Goal: Task Accomplishment & Management: Manage account settings

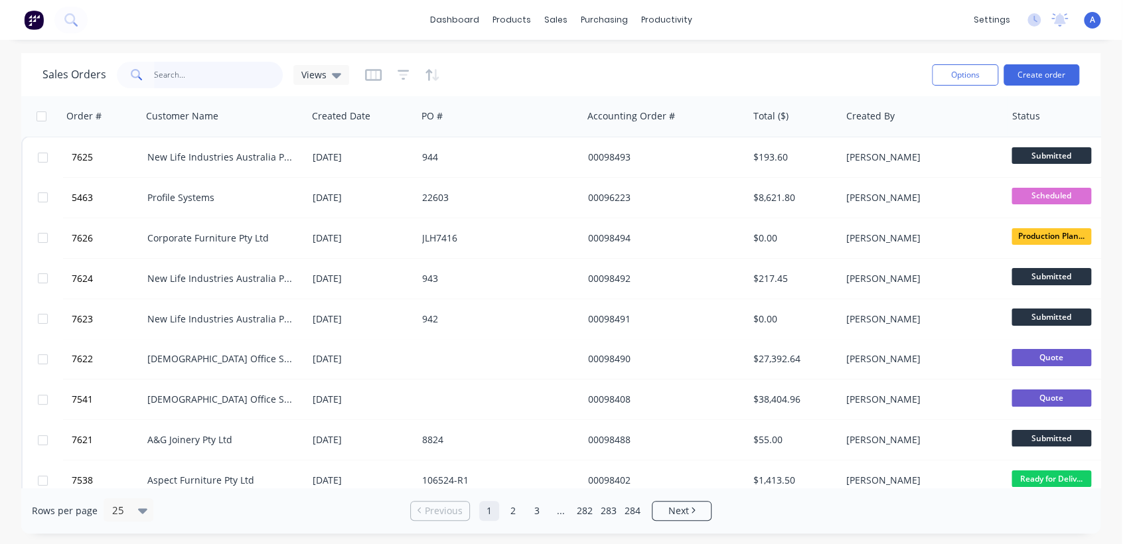
click at [221, 69] on input "text" at bounding box center [218, 75] width 129 height 27
type input "7120"
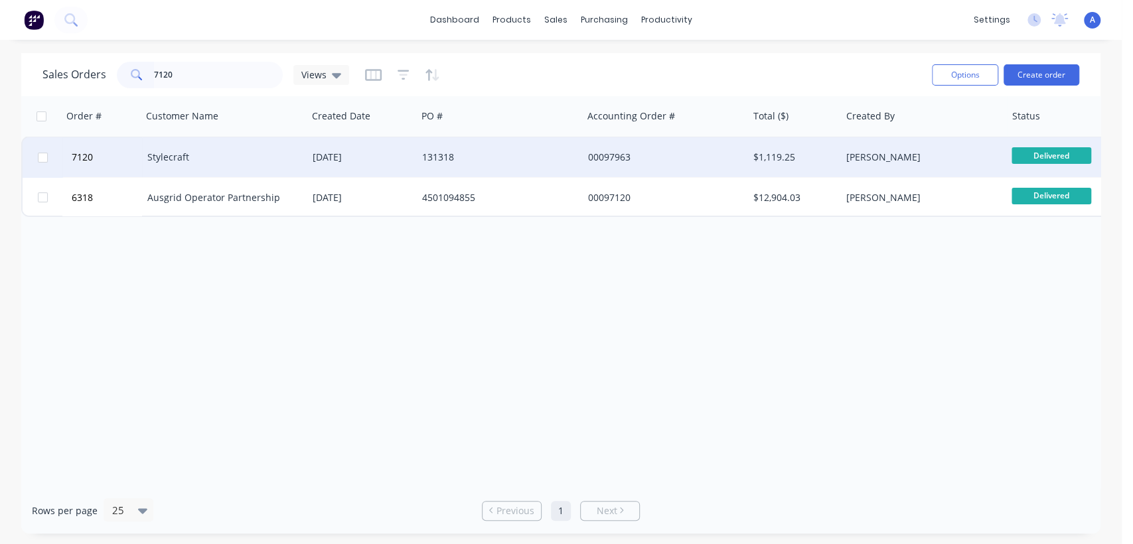
click at [472, 147] on div "131318" at bounding box center [499, 157] width 165 height 40
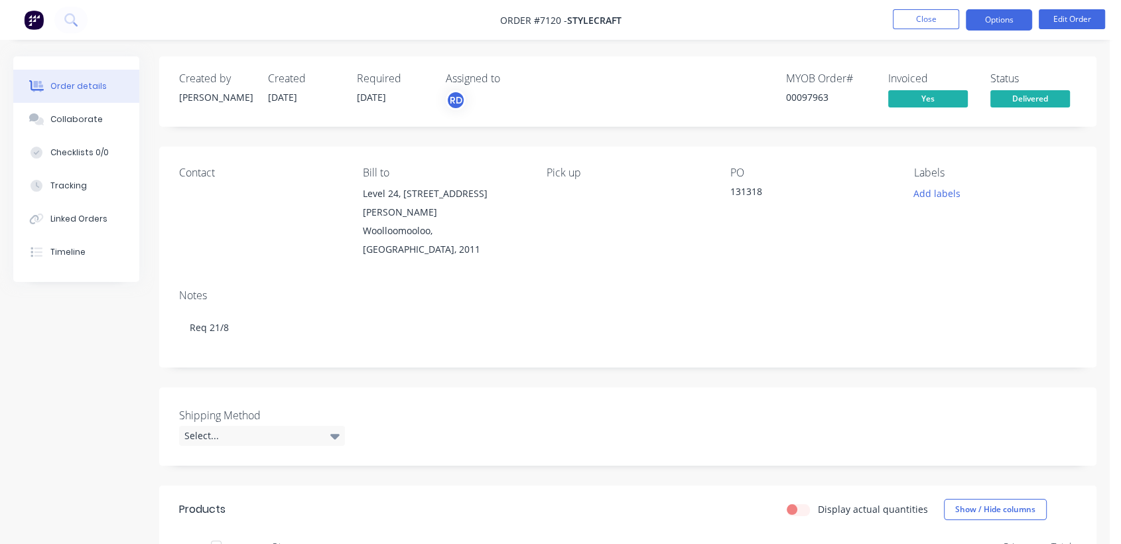
click at [996, 19] on button "Options" at bounding box center [999, 19] width 66 height 21
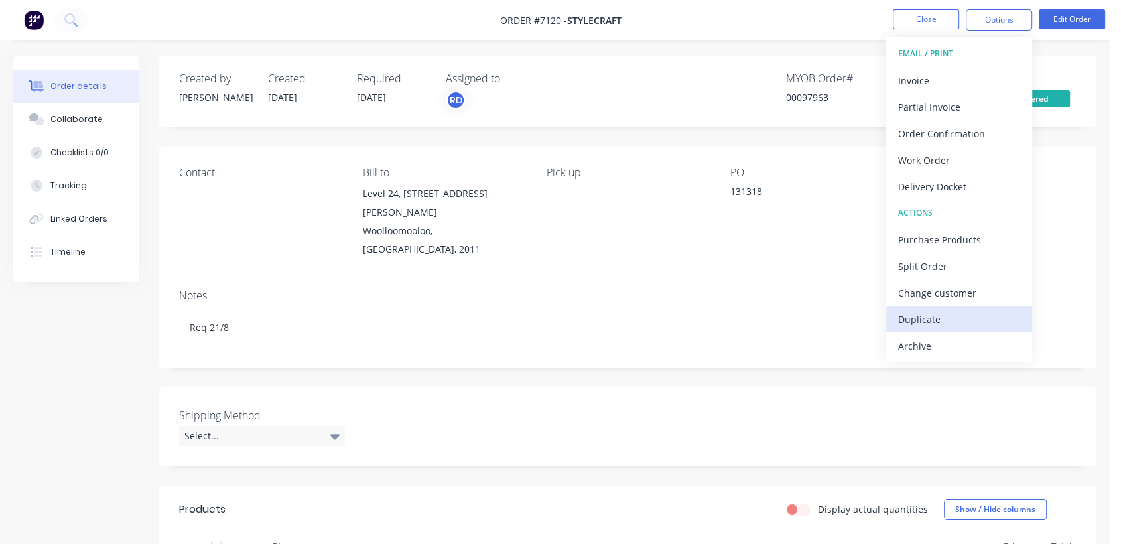
click at [926, 310] on div "Duplicate" at bounding box center [959, 319] width 122 height 19
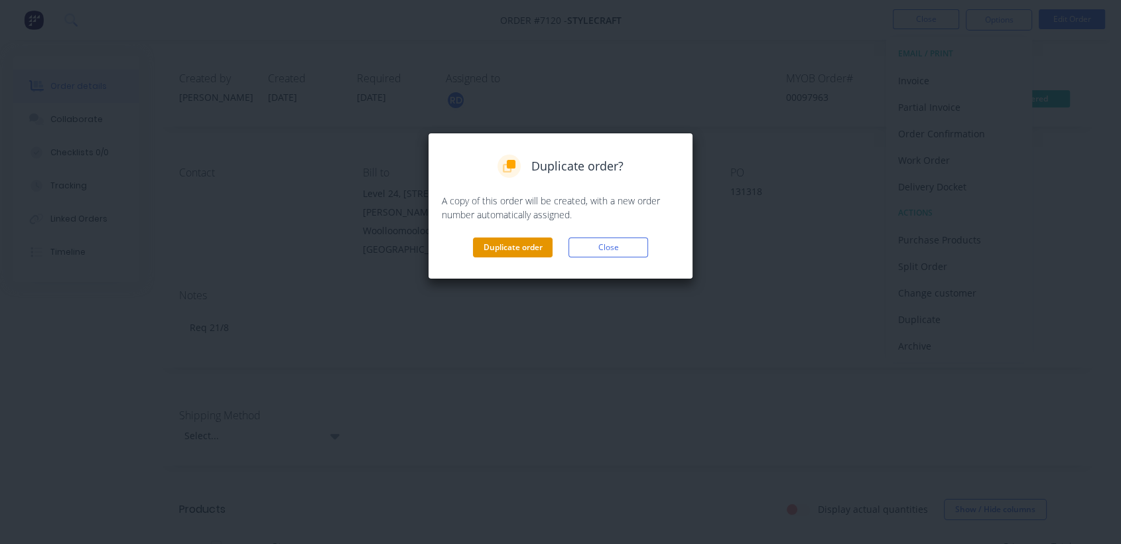
click at [518, 242] on button "Duplicate order" at bounding box center [513, 248] width 80 height 20
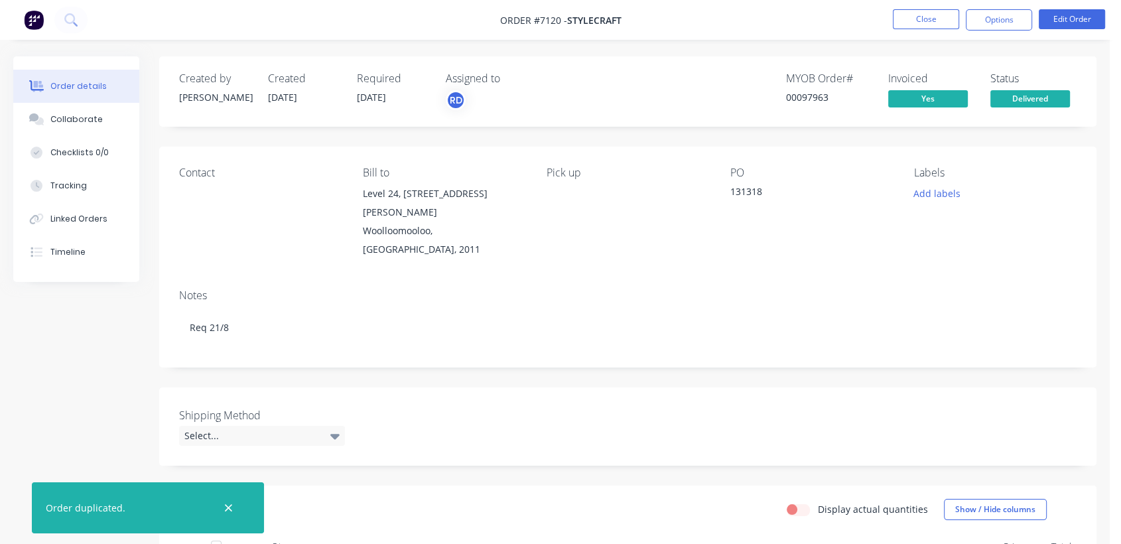
click at [941, 7] on nav "Order #7120 - Stylecraft Close Options Edit Order" at bounding box center [560, 20] width 1121 height 40
click at [934, 15] on button "Close" at bounding box center [926, 19] width 66 height 20
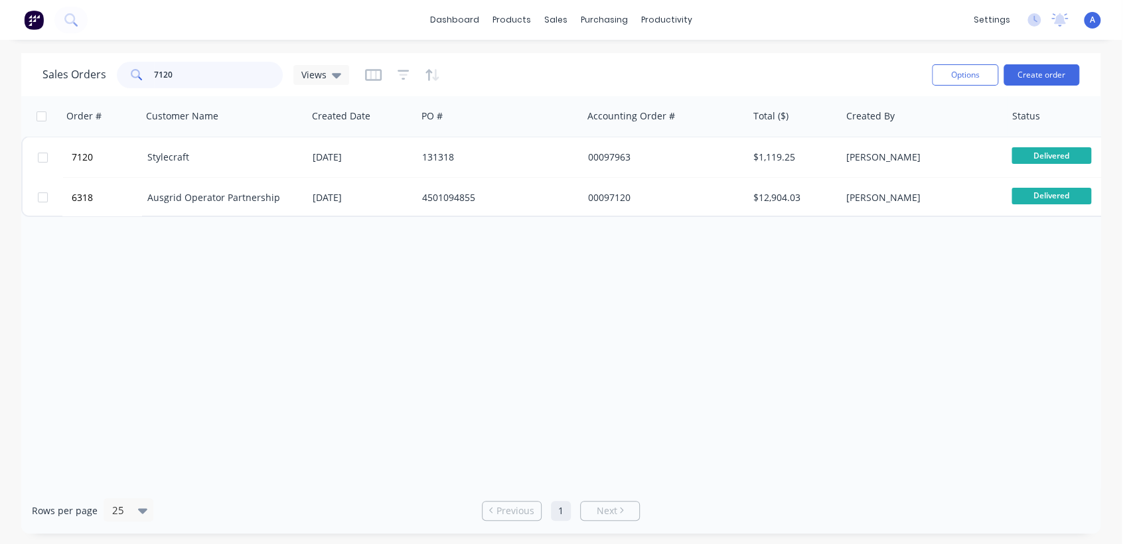
drag, startPoint x: 189, startPoint y: 75, endPoint x: 119, endPoint y: 71, distance: 70.5
click at [119, 71] on div "7120" at bounding box center [200, 75] width 166 height 27
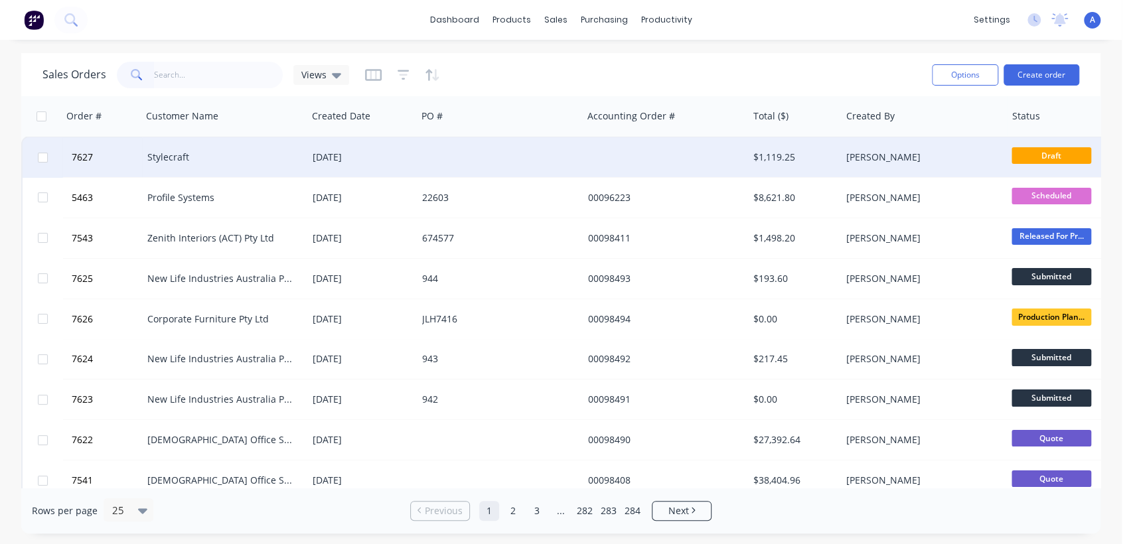
click at [516, 150] on div at bounding box center [499, 157] width 165 height 40
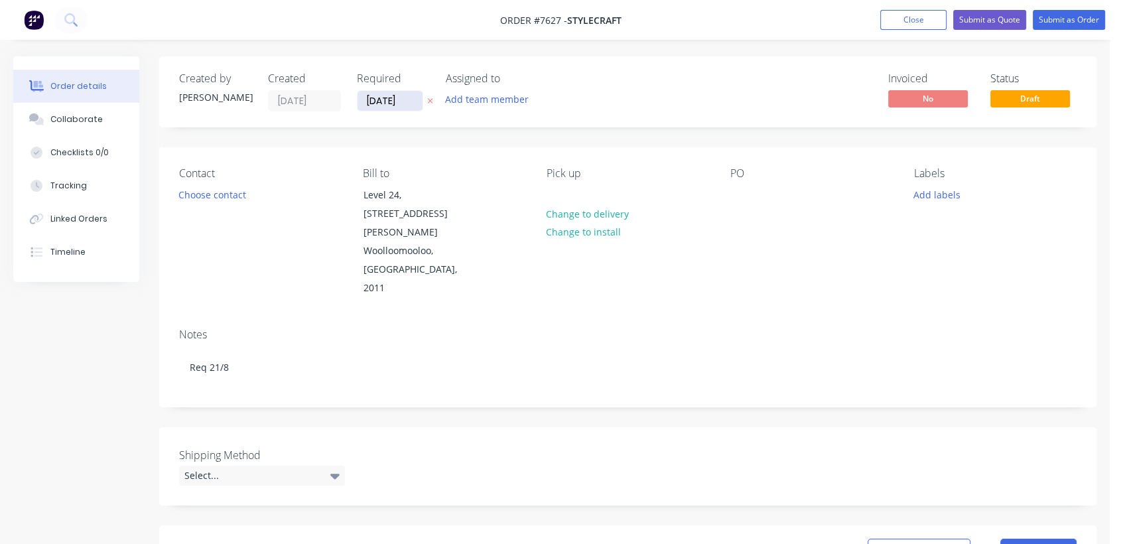
drag, startPoint x: 411, startPoint y: 101, endPoint x: 418, endPoint y: 97, distance: 7.7
click at [411, 102] on input "[DATE]" at bounding box center [390, 101] width 65 height 20
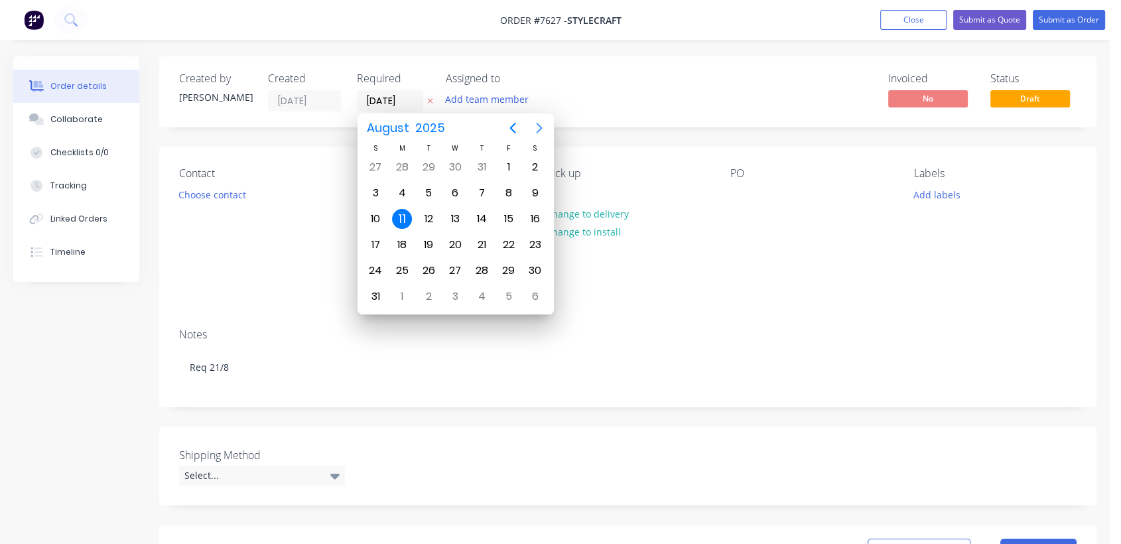
click at [537, 121] on icon "Next page" at bounding box center [540, 128] width 16 height 16
click at [458, 261] on div "31" at bounding box center [455, 271] width 20 height 20
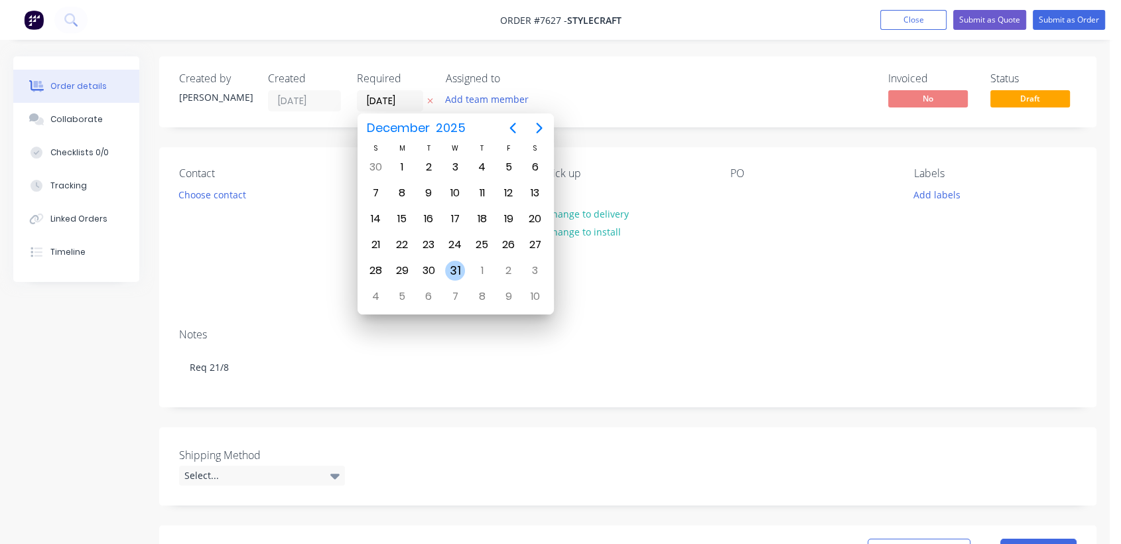
type input "[DATE]"
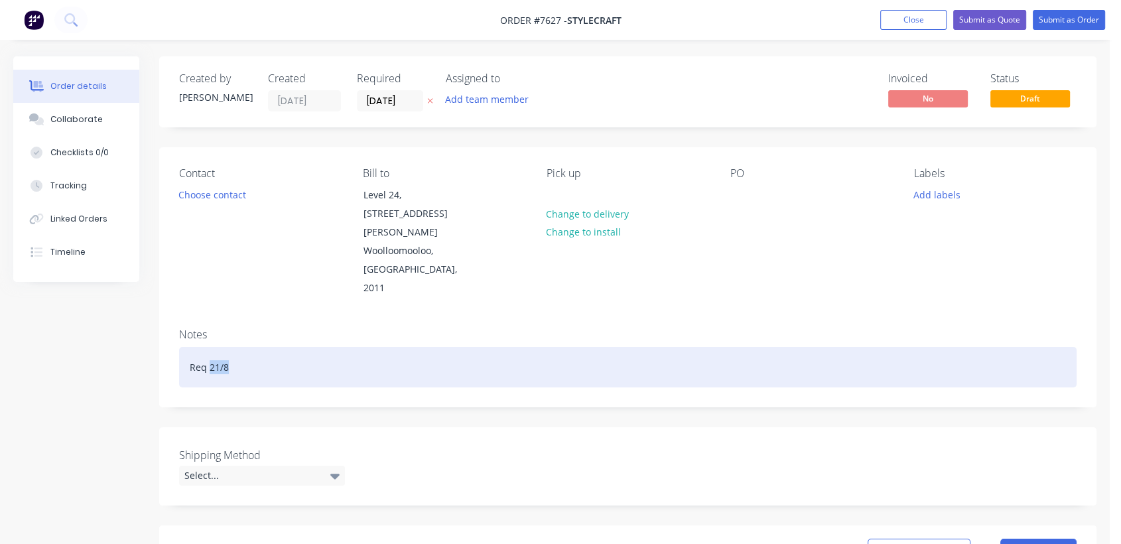
drag, startPoint x: 236, startPoint y: 307, endPoint x: 208, endPoint y: 308, distance: 27.9
click at [208, 347] on div "Req 21/8" at bounding box center [628, 367] width 898 height 40
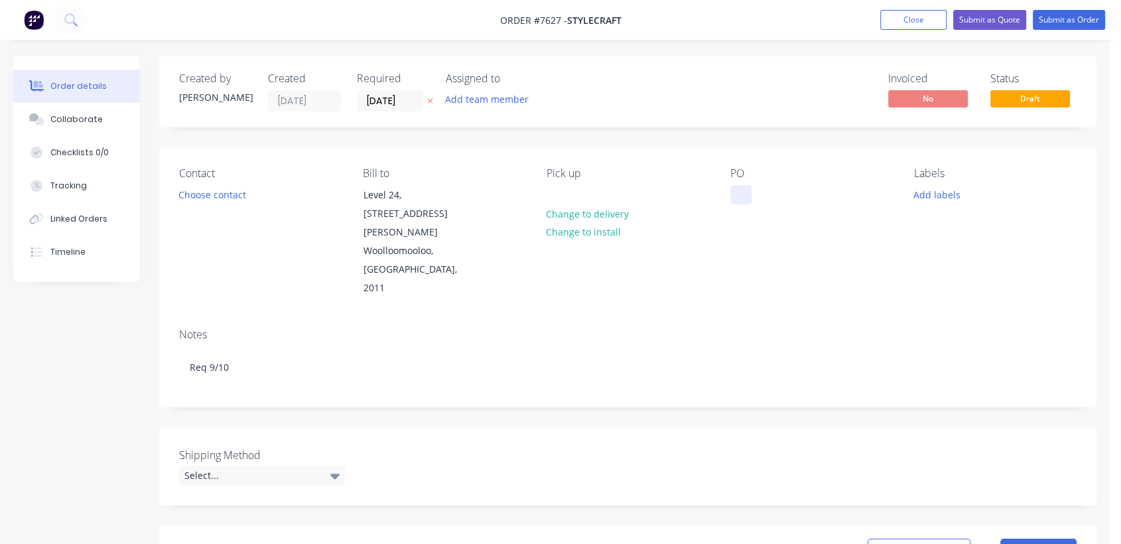
click at [737, 196] on div at bounding box center [741, 194] width 21 height 19
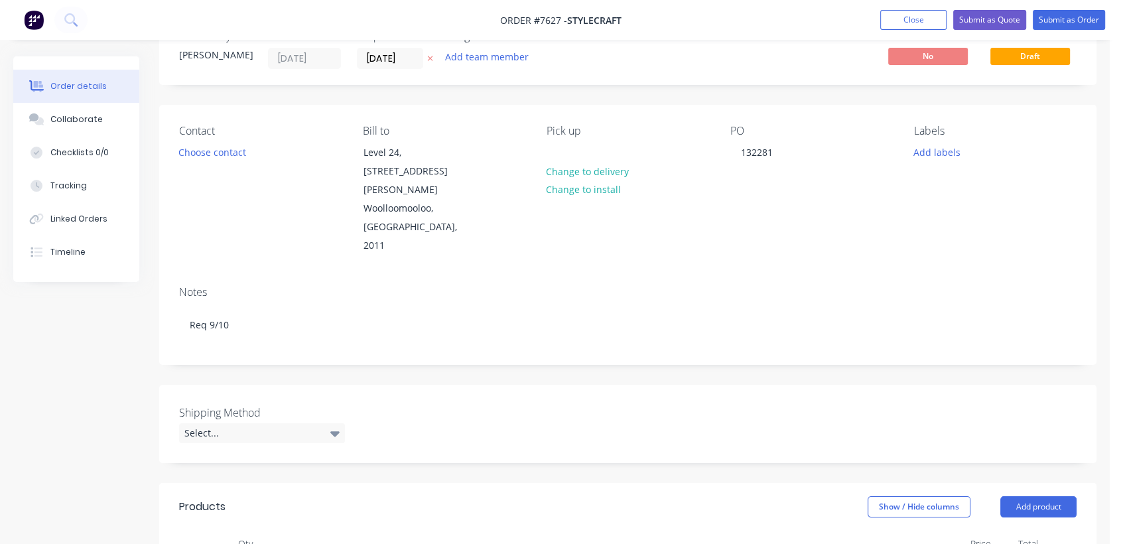
scroll to position [147, 0]
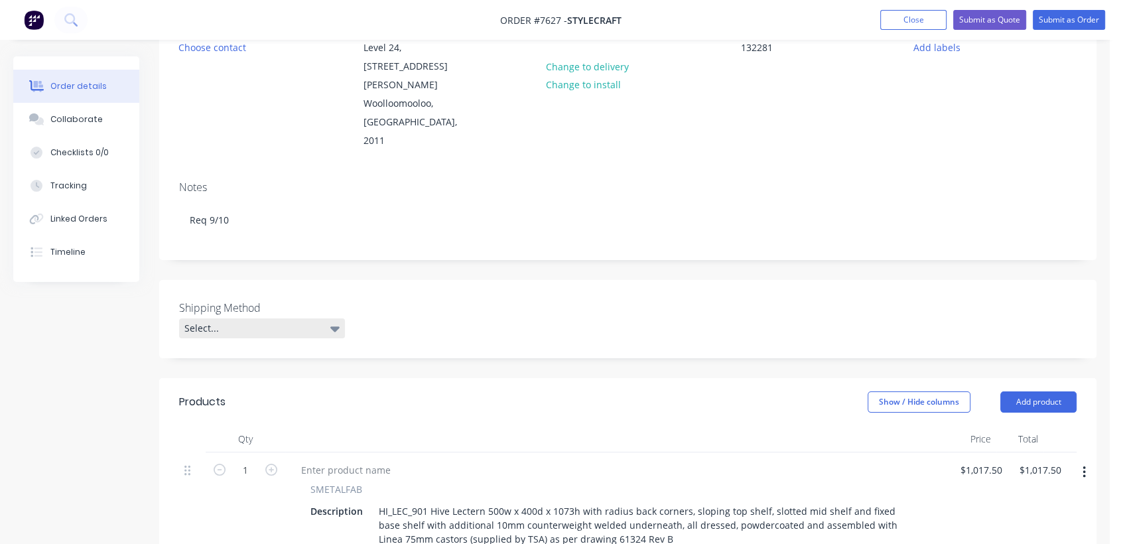
click at [306, 319] on div "Select..." at bounding box center [262, 329] width 166 height 20
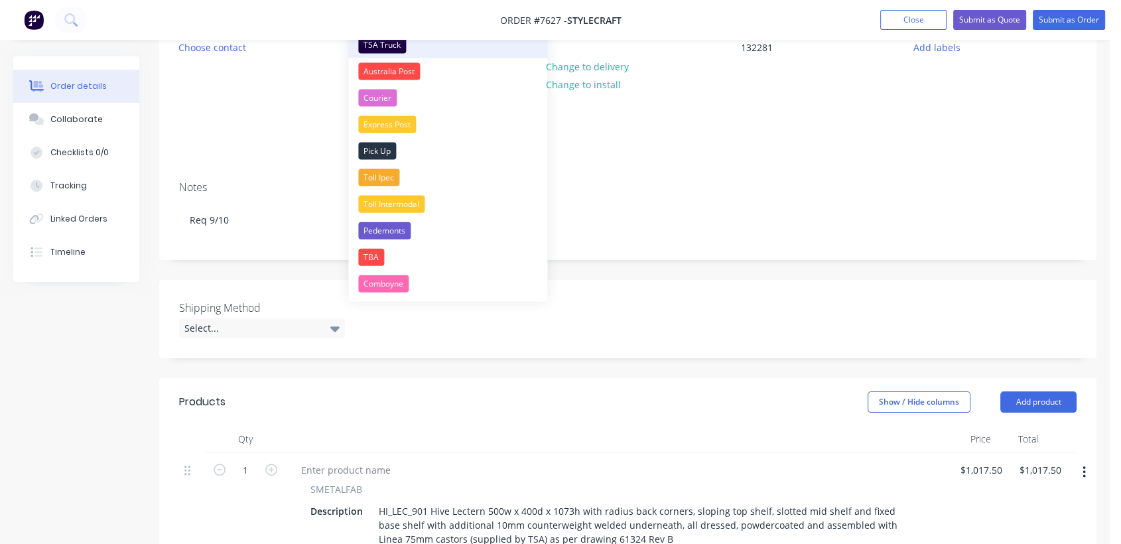
click at [391, 48] on div "TSA Truck" at bounding box center [382, 44] width 48 height 17
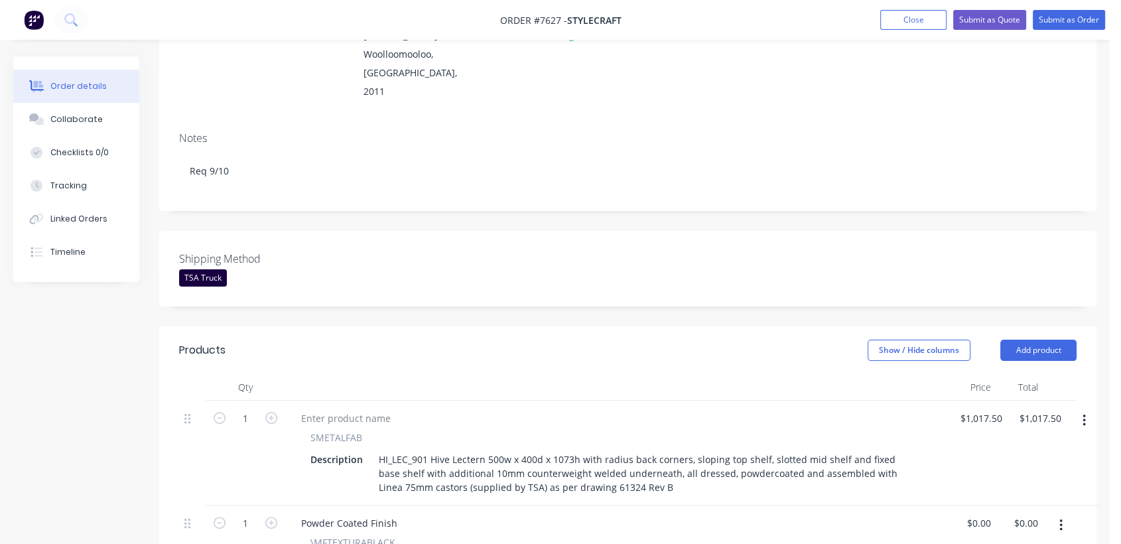
scroll to position [368, 0]
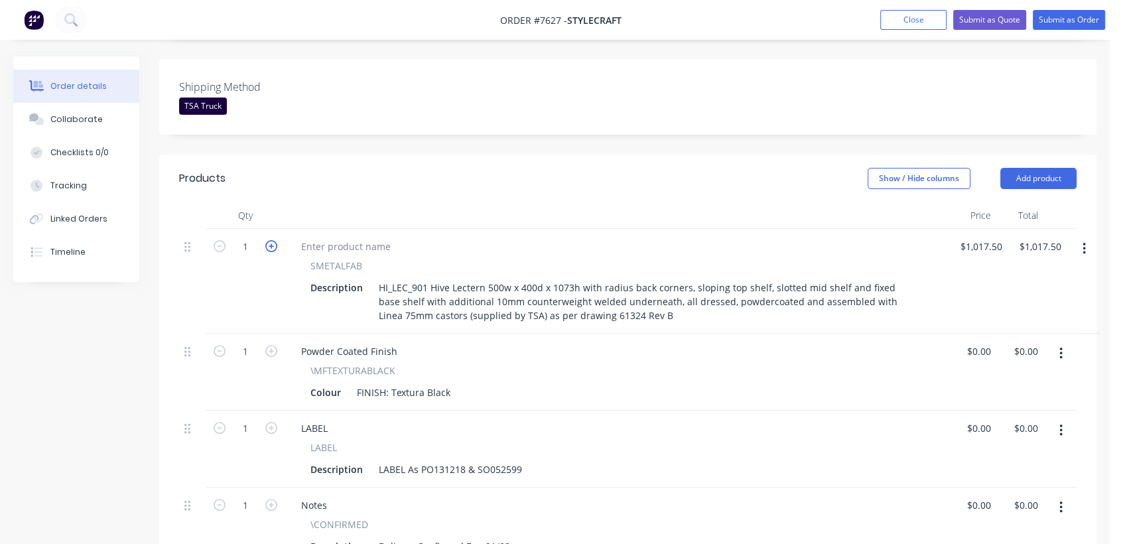
click at [269, 240] on icon "button" at bounding box center [271, 246] width 12 height 12
type input "2"
type input "$2,035.00"
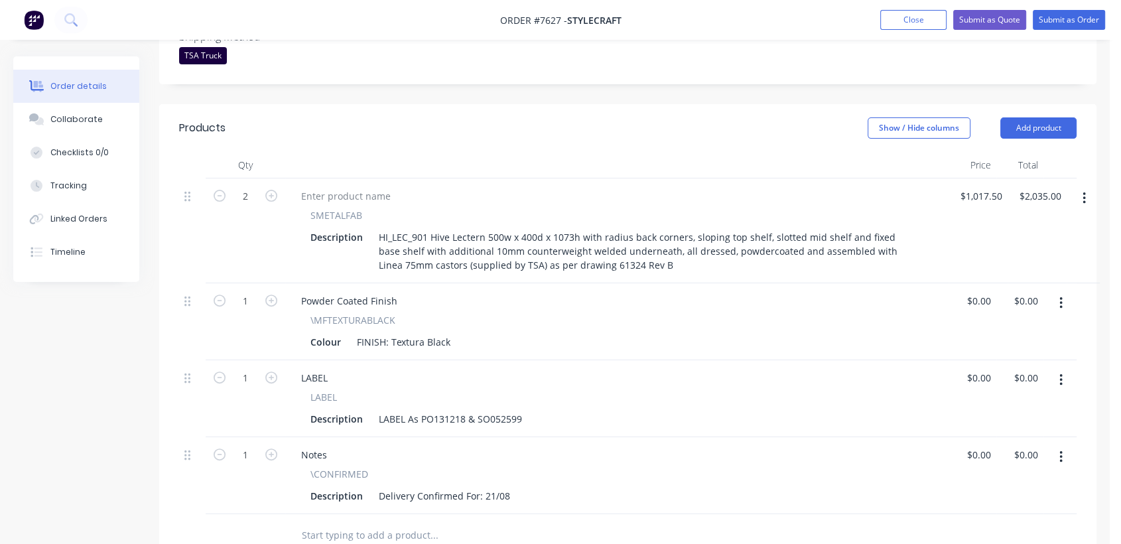
scroll to position [442, 0]
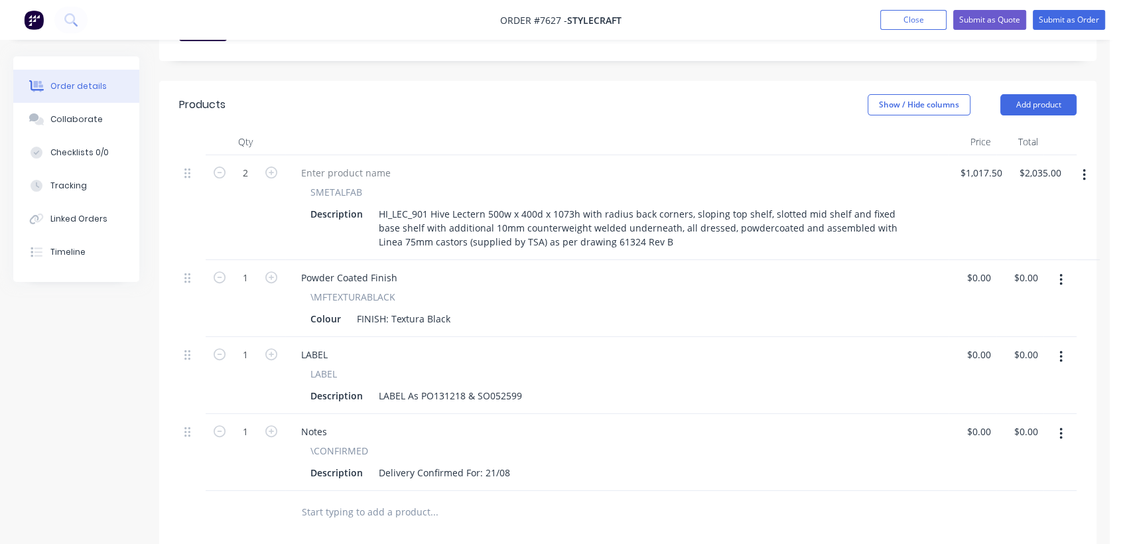
click at [1060, 428] on icon "button" at bounding box center [1061, 434] width 3 height 12
click at [997, 539] on div "Delete" at bounding box center [1014, 548] width 102 height 19
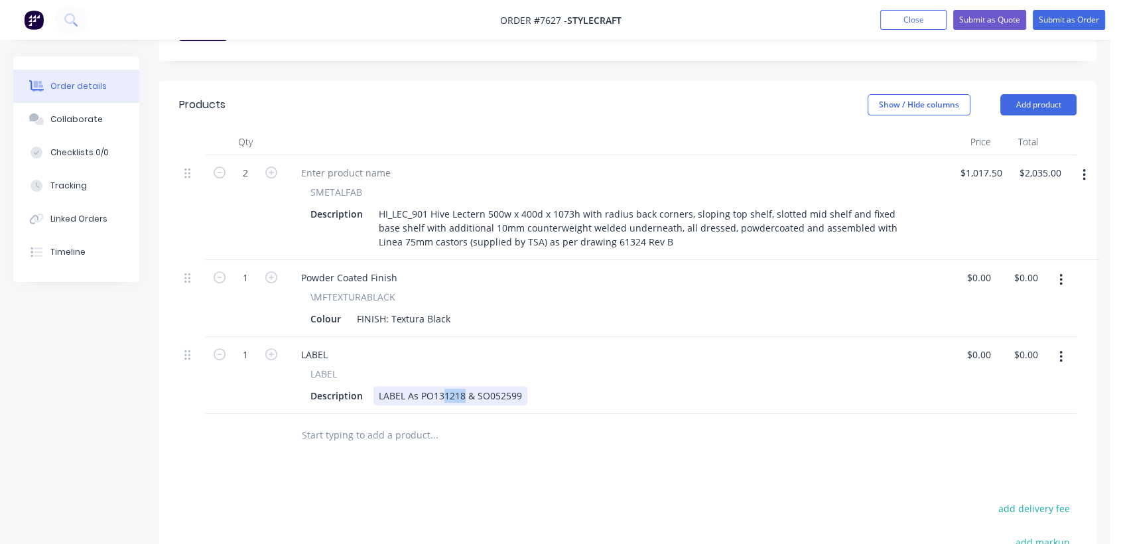
drag, startPoint x: 463, startPoint y: 338, endPoint x: 445, endPoint y: 338, distance: 17.9
click at [445, 386] on div "LABEL As PO131218 & SO052599" at bounding box center [451, 395] width 154 height 19
drag, startPoint x: 520, startPoint y: 341, endPoint x: 498, endPoint y: 341, distance: 22.6
click at [498, 386] on div "LABEL As PO132281 & SO052599" at bounding box center [451, 395] width 154 height 19
type input "$0.00"
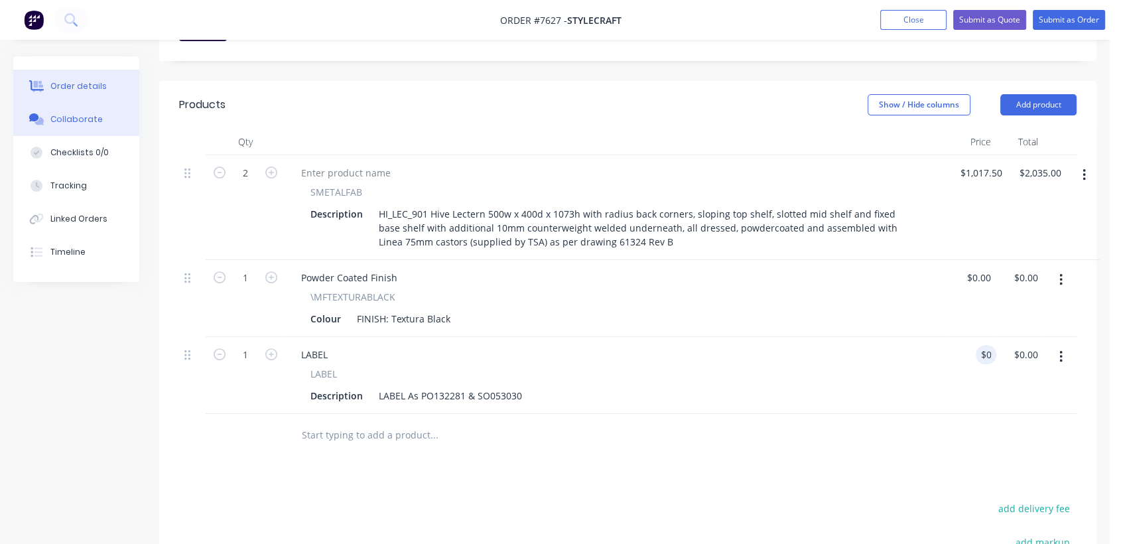
click at [78, 121] on div "Collaborate" at bounding box center [76, 119] width 52 height 12
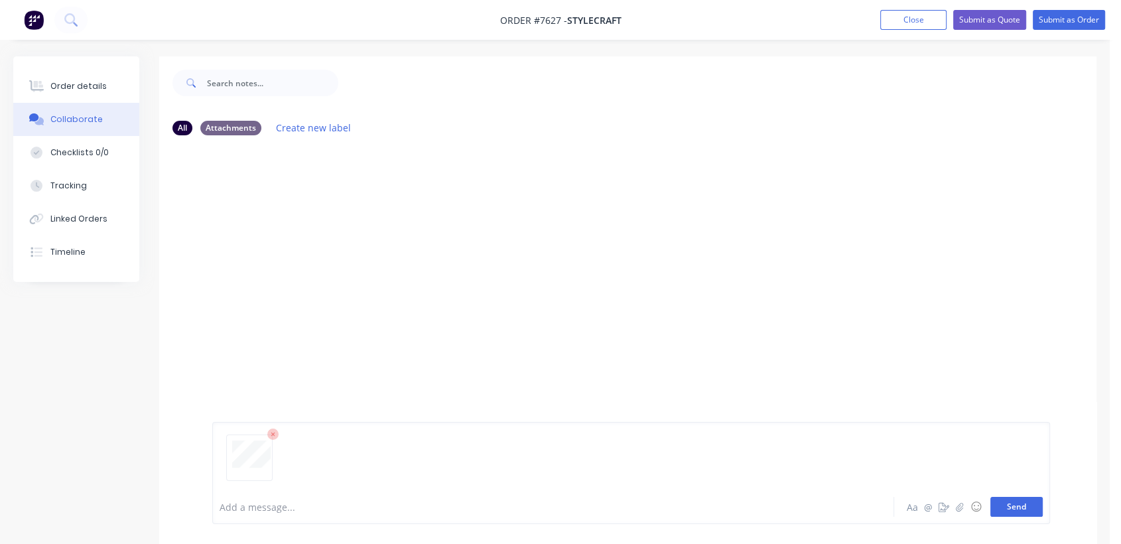
click at [1012, 511] on button "Send" at bounding box center [1017, 507] width 52 height 20
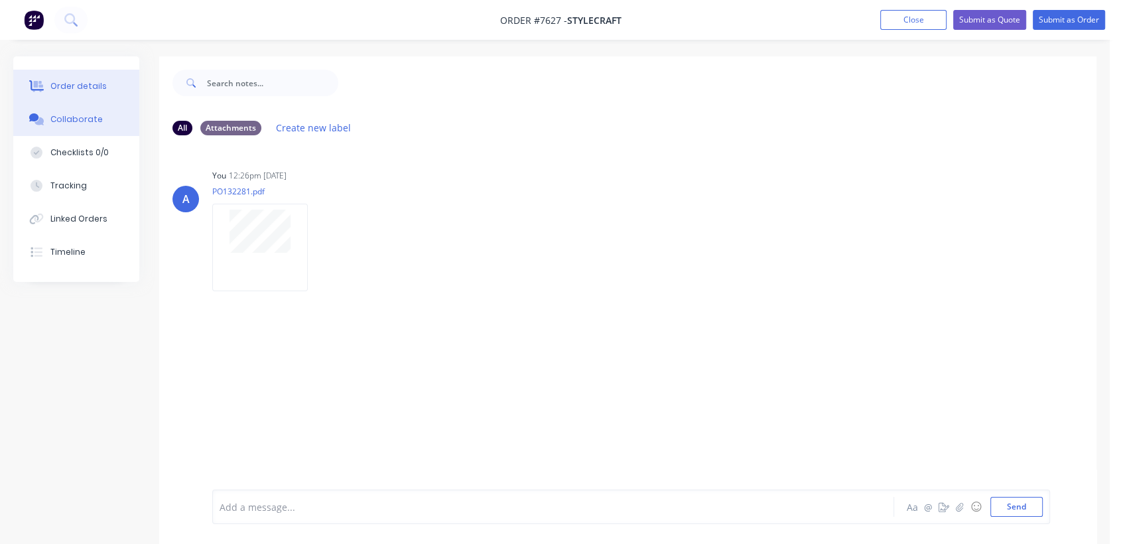
click at [100, 84] on div "Order details" at bounding box center [78, 86] width 56 height 12
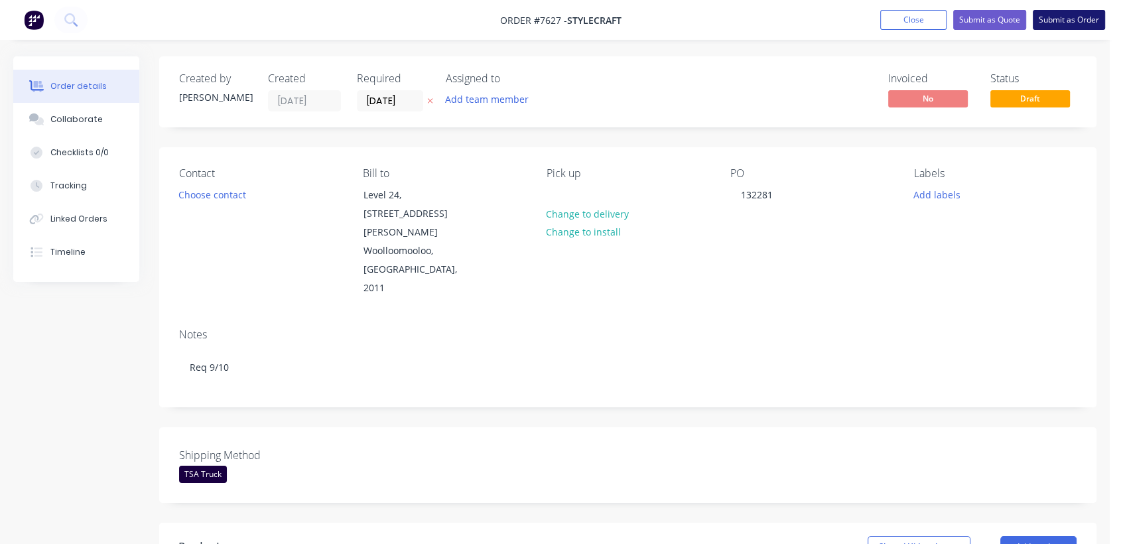
click at [1062, 13] on button "Submit as Order" at bounding box center [1069, 20] width 72 height 20
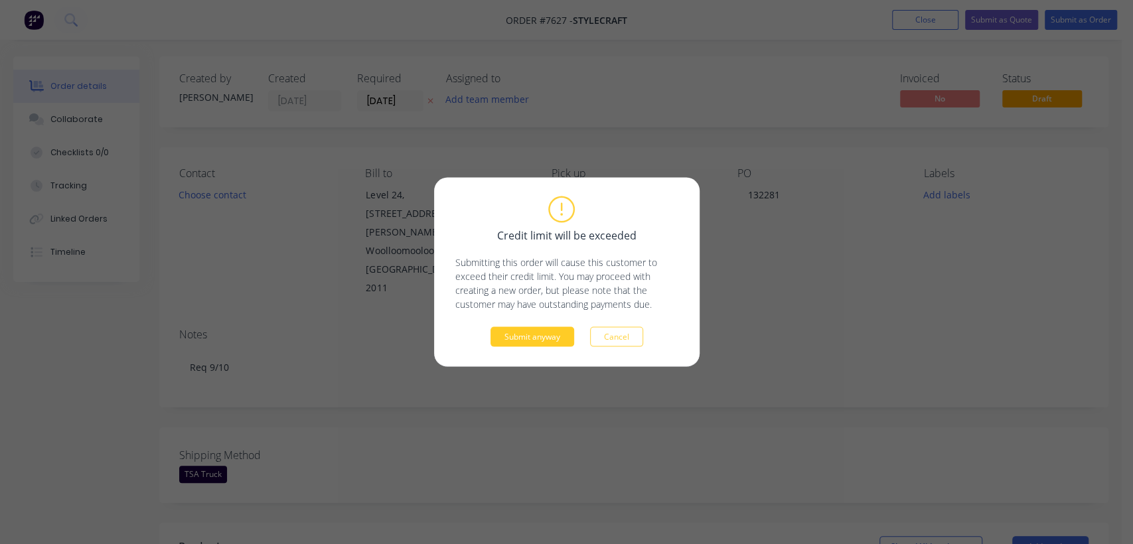
click at [536, 338] on button "Submit anyway" at bounding box center [532, 337] width 84 height 20
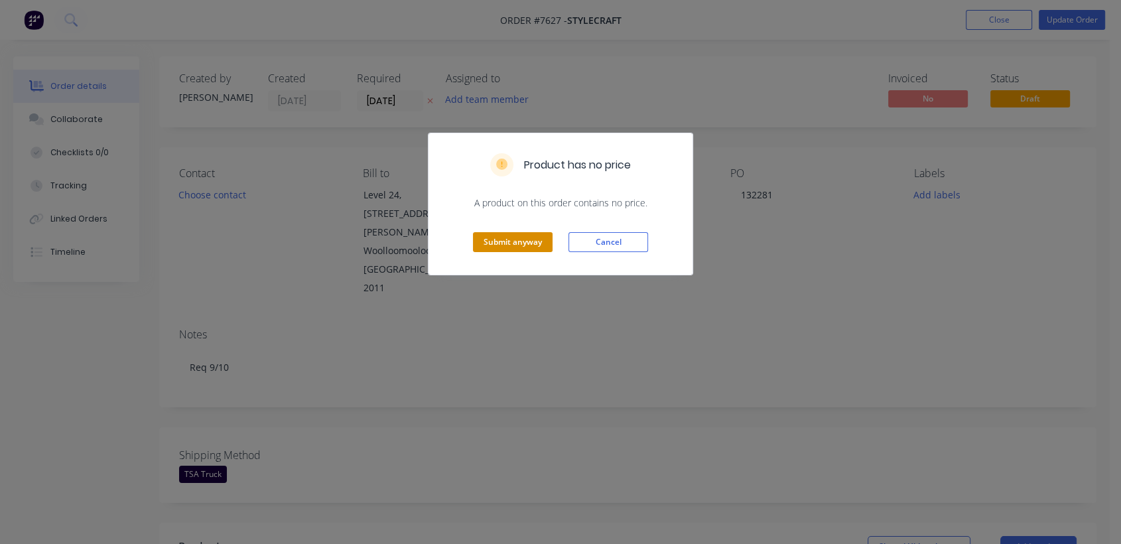
click at [526, 240] on button "Submit anyway" at bounding box center [513, 242] width 80 height 20
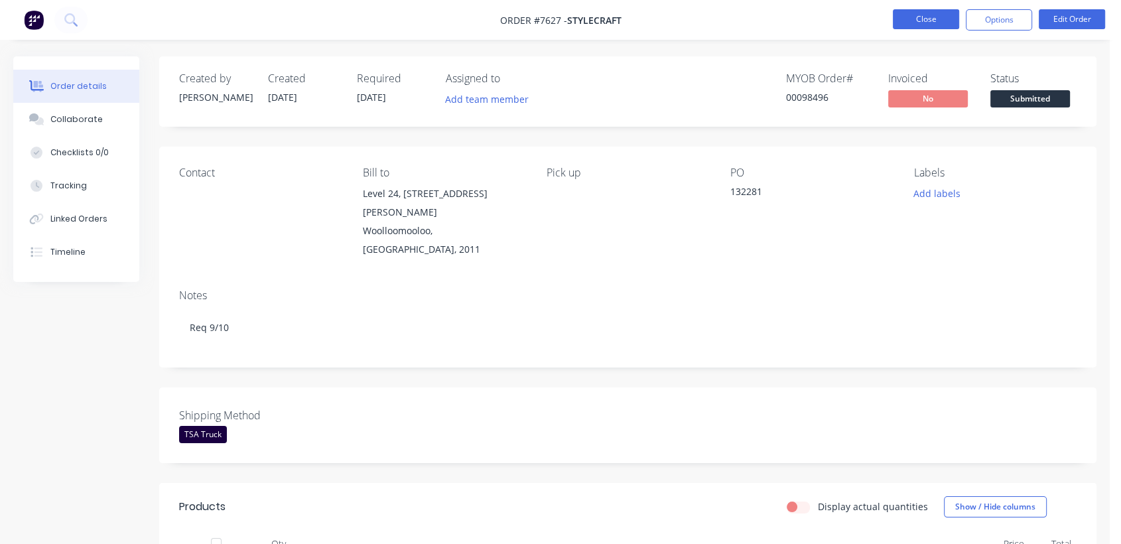
click at [945, 16] on button "Close" at bounding box center [926, 19] width 66 height 20
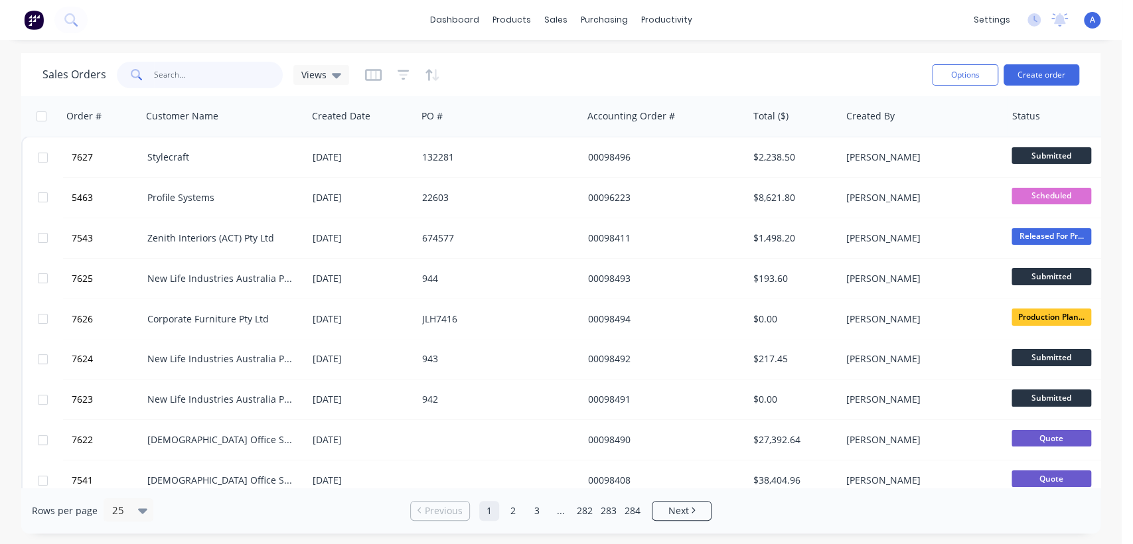
click at [175, 68] on input "text" at bounding box center [218, 75] width 129 height 27
type input "7151"
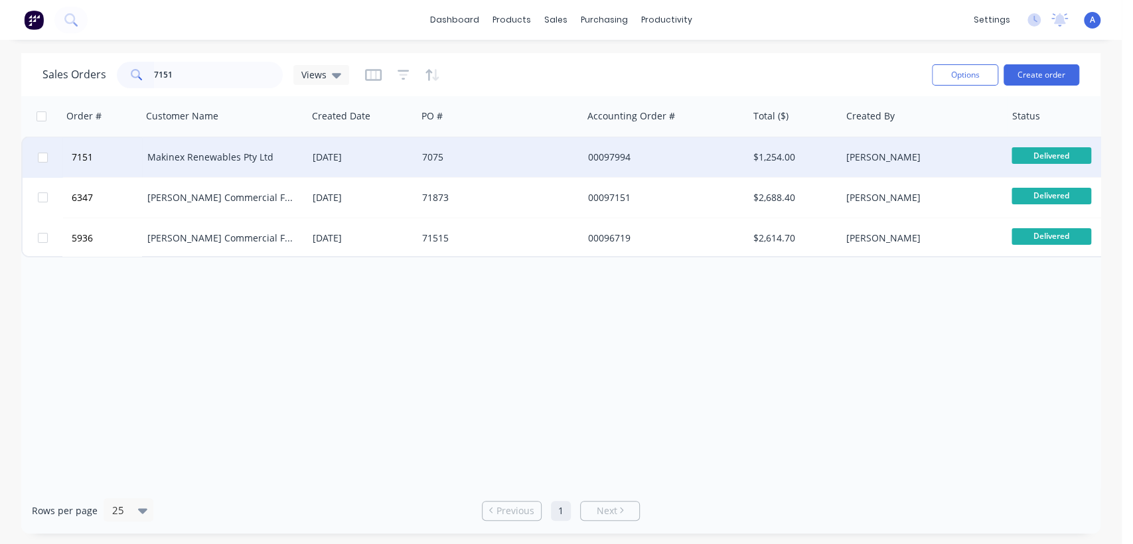
click at [417, 151] on div "7075" at bounding box center [499, 157] width 165 height 40
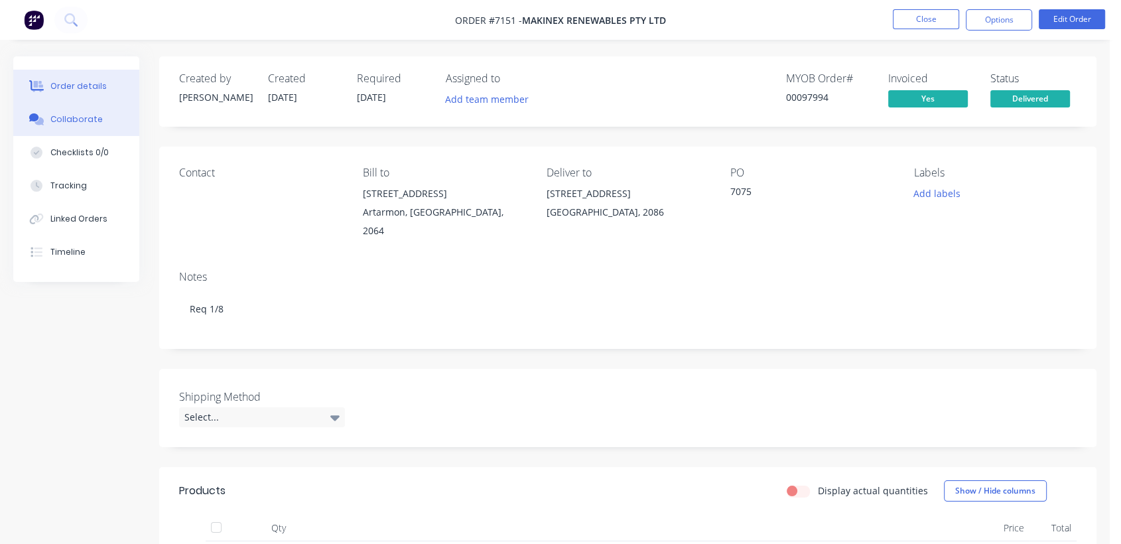
click at [82, 119] on div "Collaborate" at bounding box center [76, 119] width 52 height 12
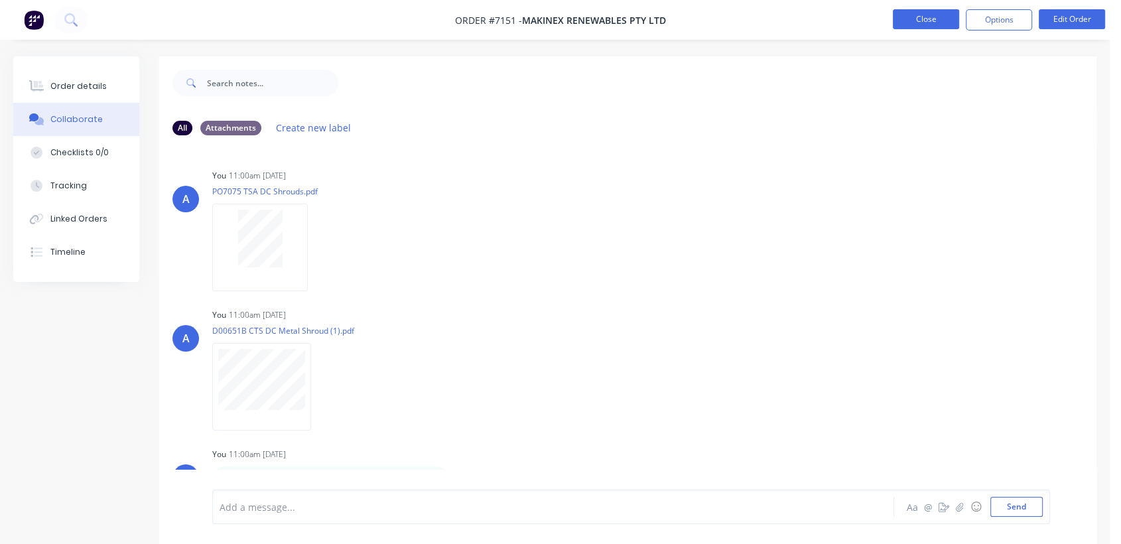
click at [918, 23] on button "Close" at bounding box center [926, 19] width 66 height 20
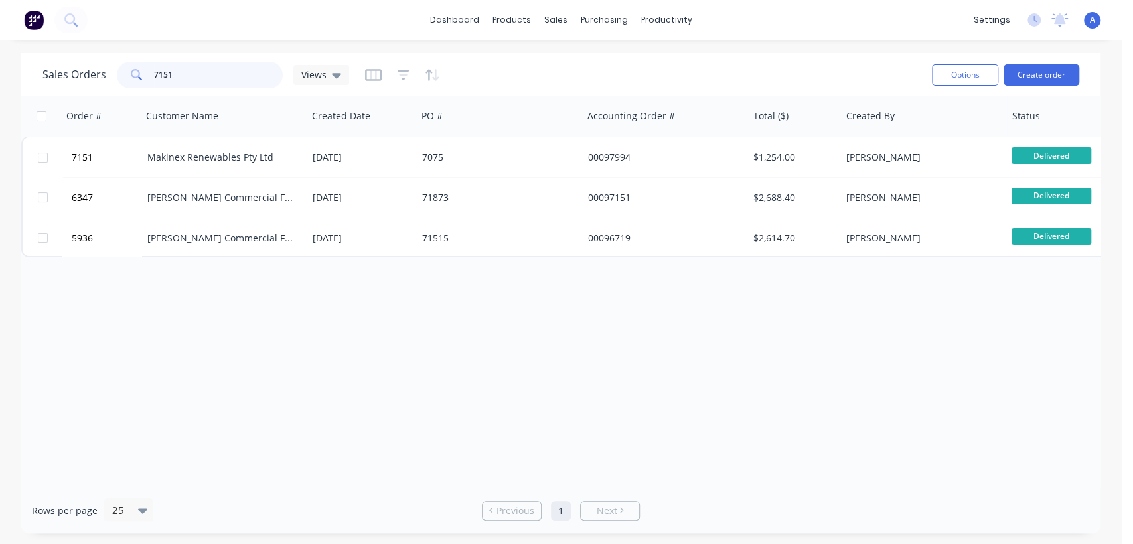
drag, startPoint x: 187, startPoint y: 67, endPoint x: 142, endPoint y: 57, distance: 46.2
click at [142, 57] on div "Sales Orders 7151 Views Options Create order" at bounding box center [560, 74] width 1079 height 43
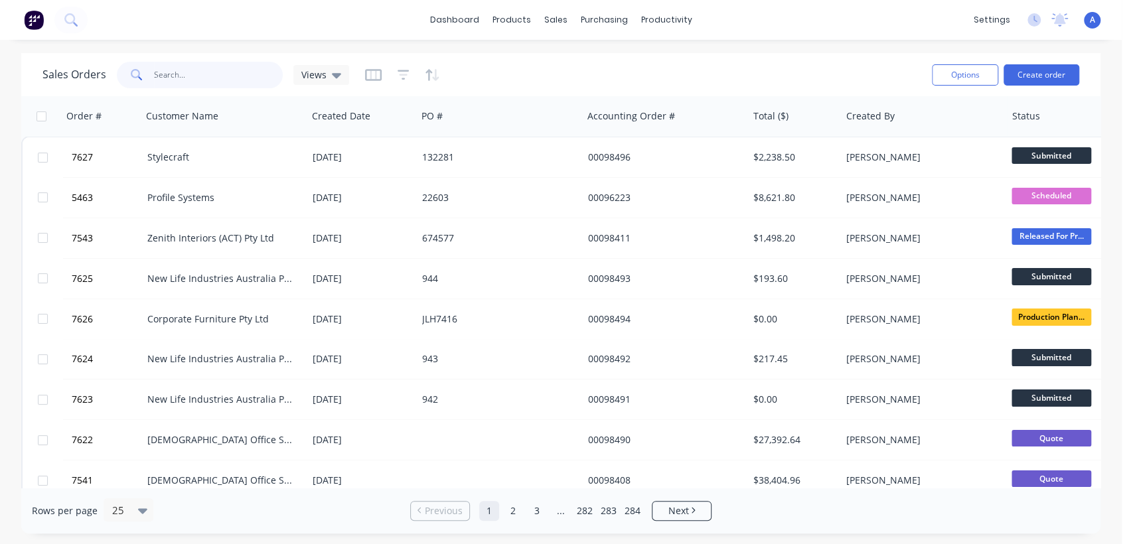
click at [192, 62] on input "text" at bounding box center [218, 75] width 129 height 27
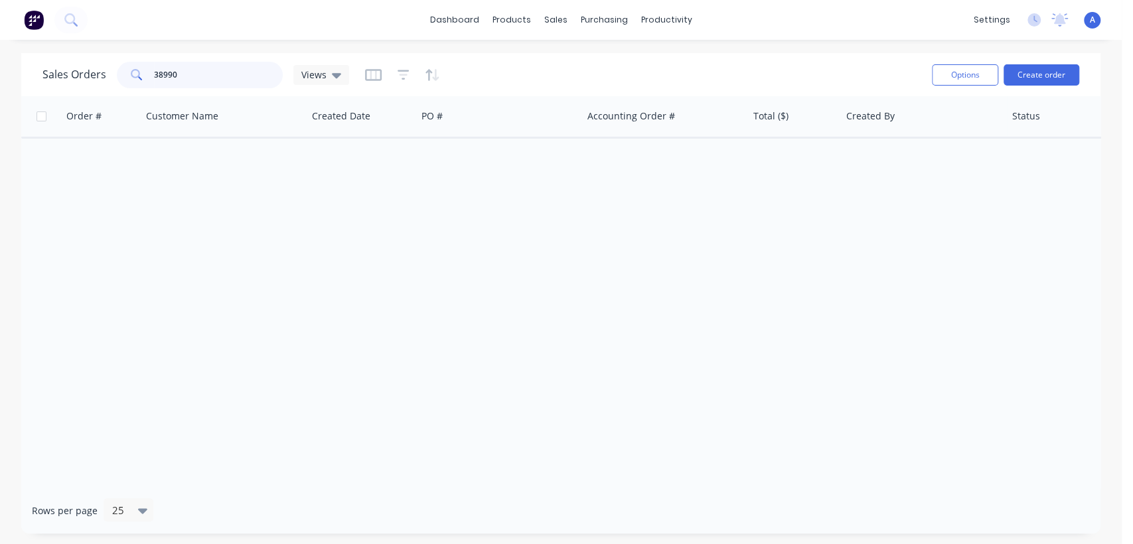
drag, startPoint x: 188, startPoint y: 68, endPoint x: 121, endPoint y: 74, distance: 66.7
click at [121, 74] on div "38990" at bounding box center [200, 75] width 166 height 27
type input "37309"
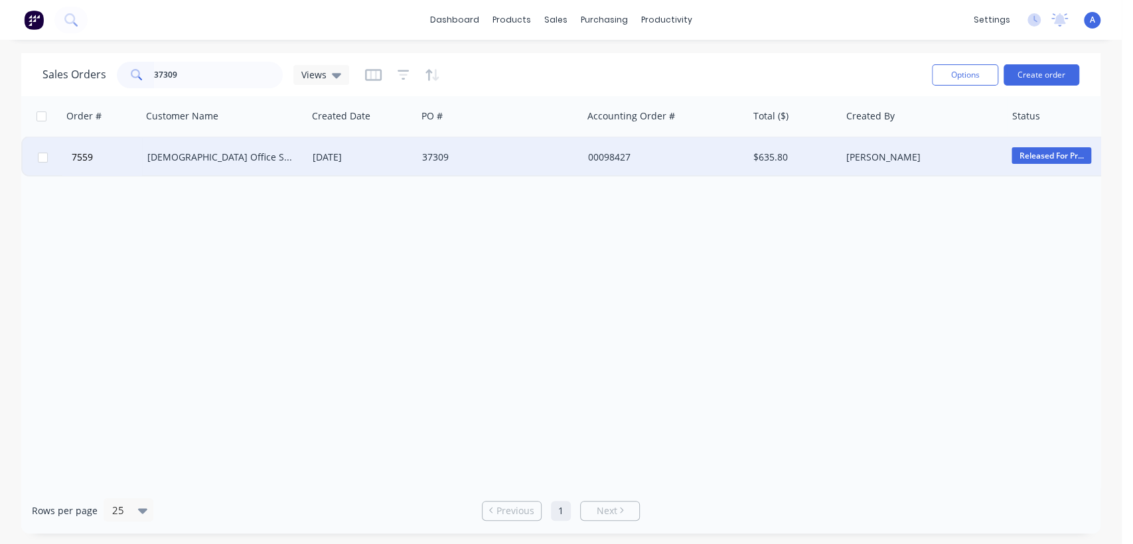
click at [307, 157] on div "[DATE]" at bounding box center [361, 157] width 109 height 40
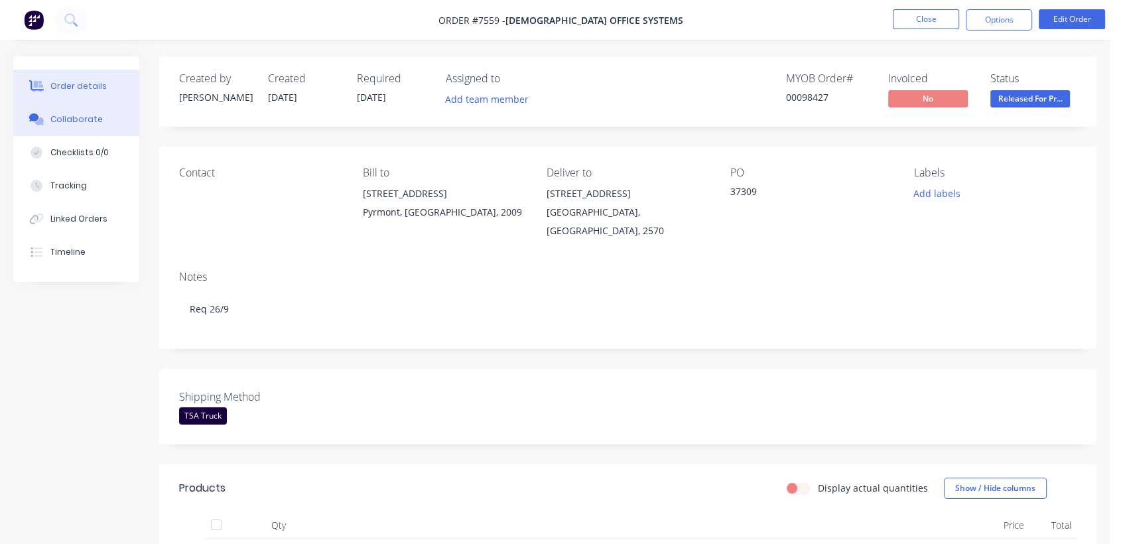
click at [85, 117] on div "Collaborate" at bounding box center [76, 119] width 52 height 12
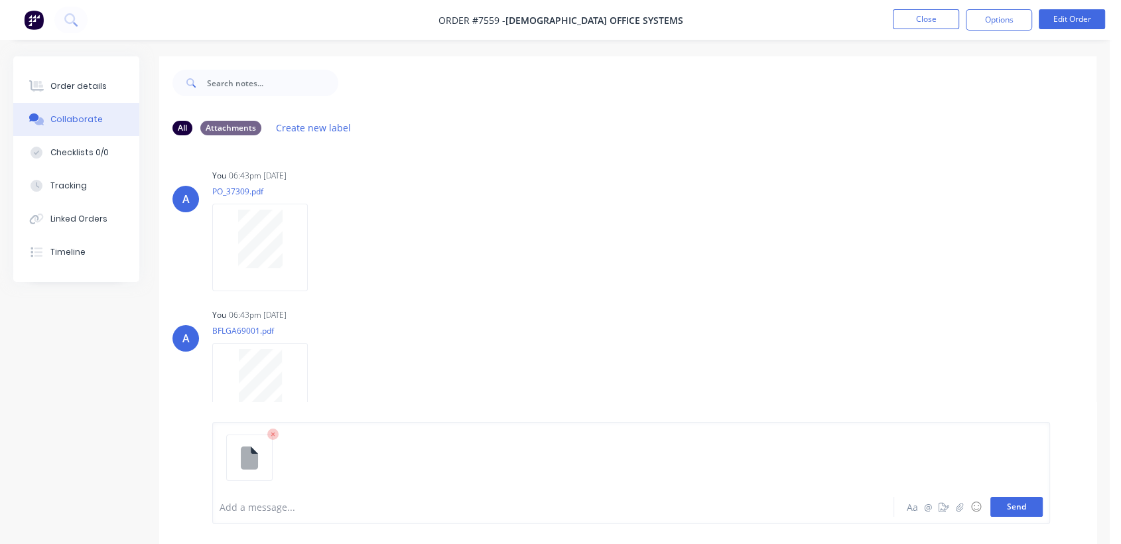
click at [1025, 506] on button "Send" at bounding box center [1017, 507] width 52 height 20
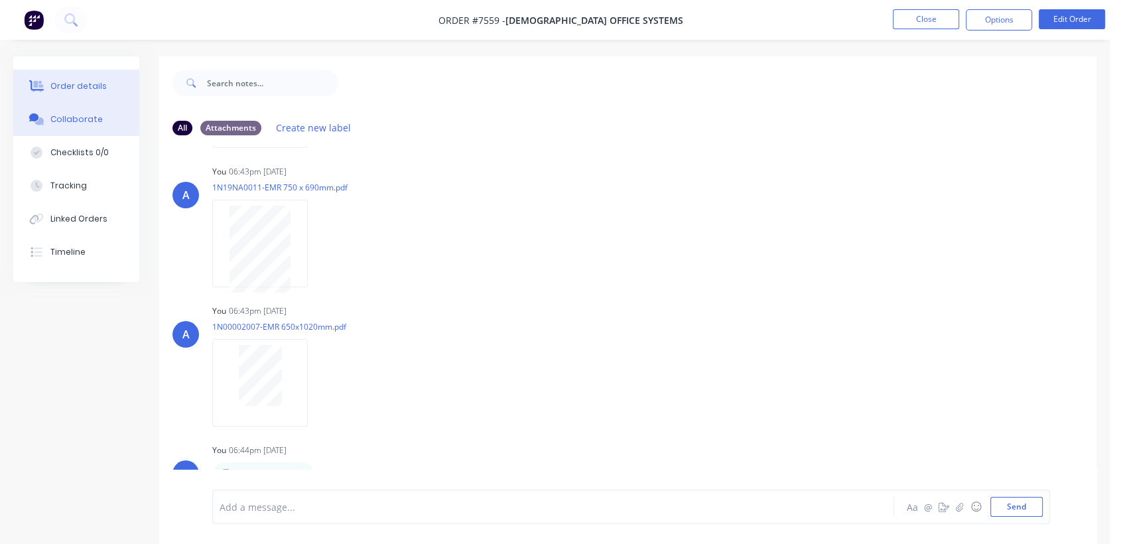
click at [82, 78] on button "Order details" at bounding box center [76, 86] width 126 height 33
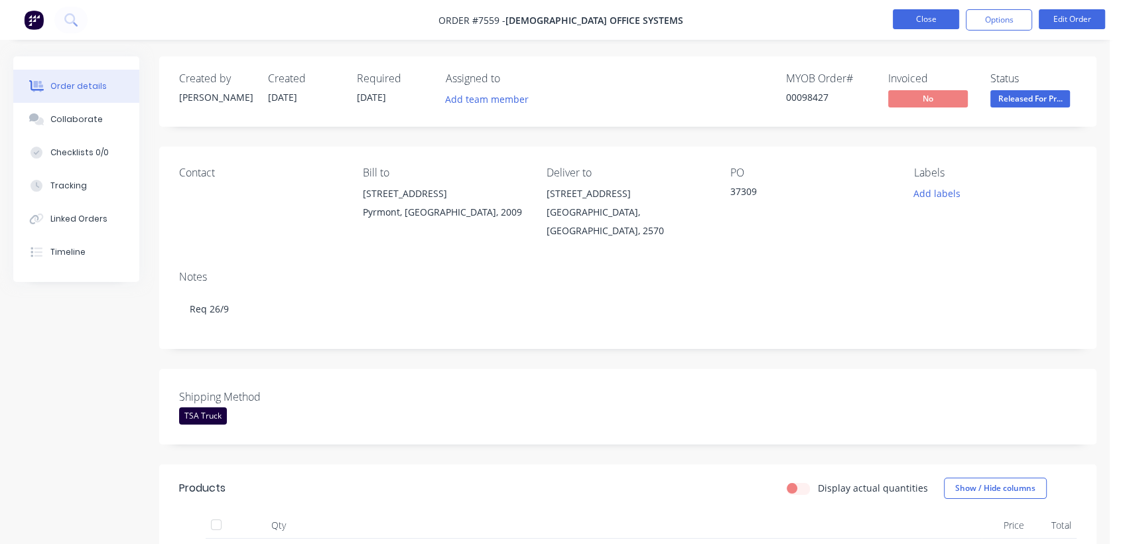
click at [934, 18] on button "Close" at bounding box center [926, 19] width 66 height 20
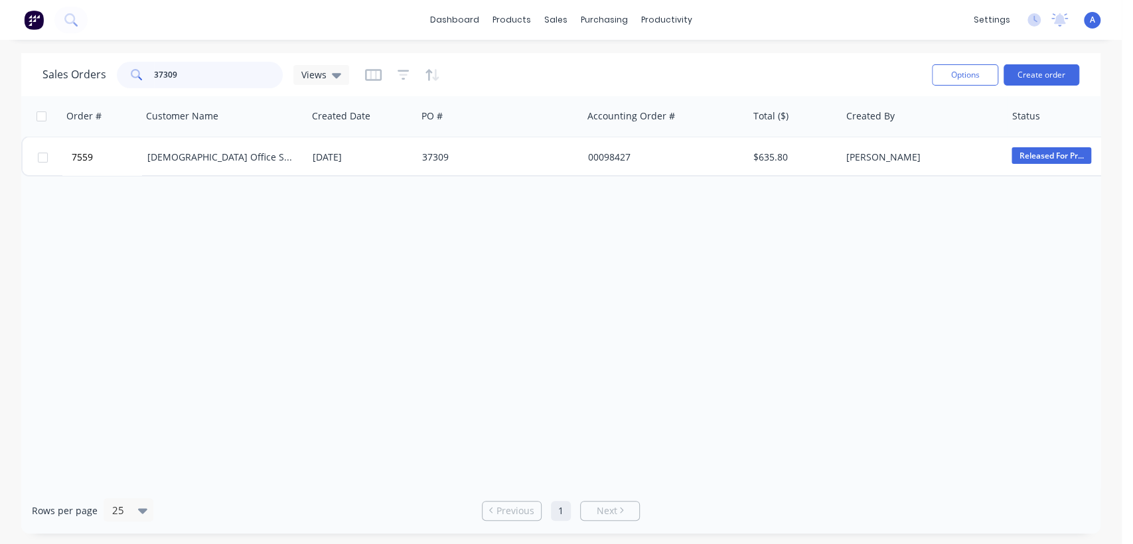
drag, startPoint x: 209, startPoint y: 72, endPoint x: 117, endPoint y: 65, distance: 92.5
click at [117, 65] on div "37309" at bounding box center [200, 75] width 166 height 27
type input "672135"
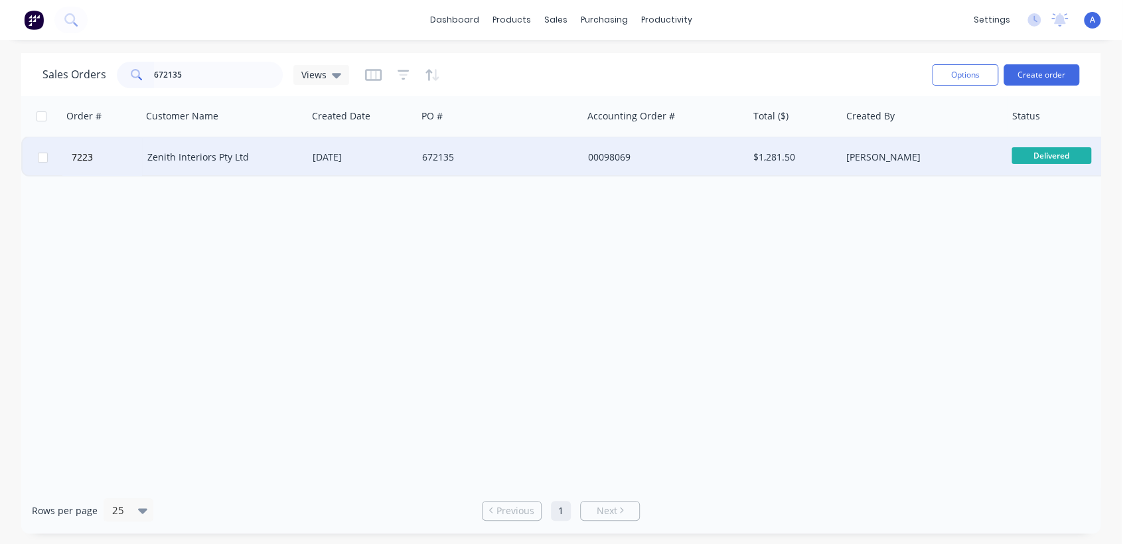
click at [366, 155] on div "[DATE]" at bounding box center [362, 157] width 99 height 13
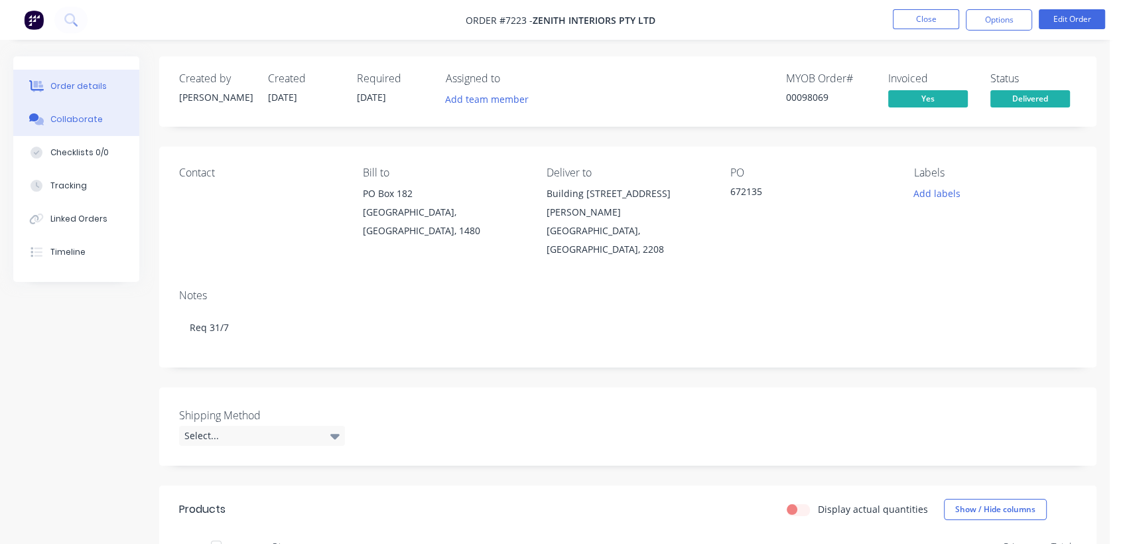
click at [93, 118] on div "Collaborate" at bounding box center [76, 119] width 52 height 12
